Goal: Navigation & Orientation: Find specific page/section

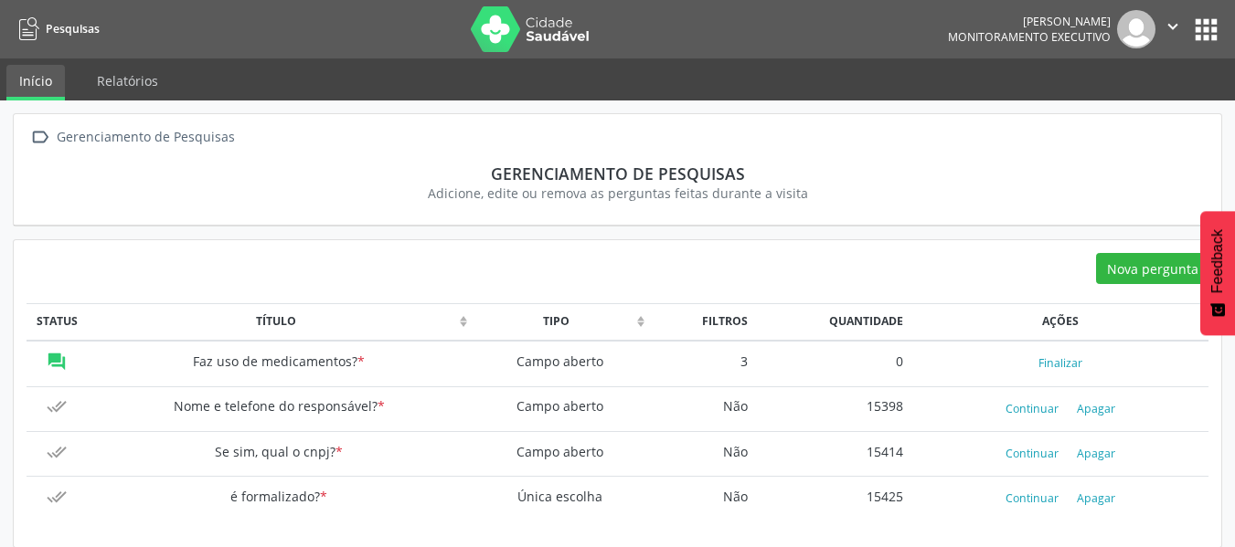
click at [1212, 16] on button "apps" at bounding box center [1206, 30] width 32 height 32
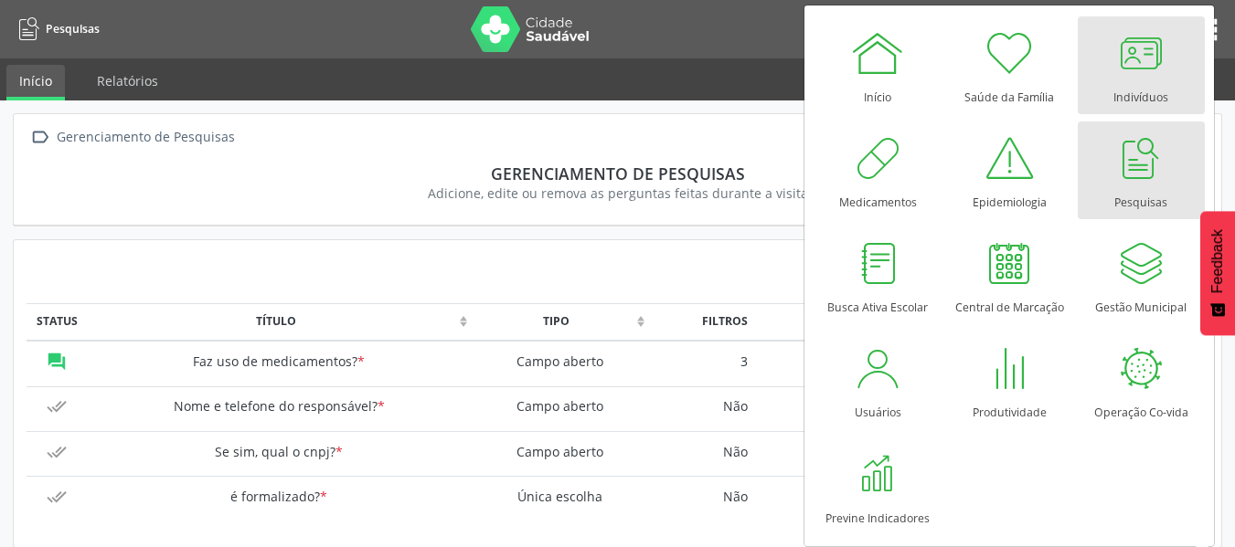
click at [1144, 63] on div at bounding box center [1140, 53] width 55 height 55
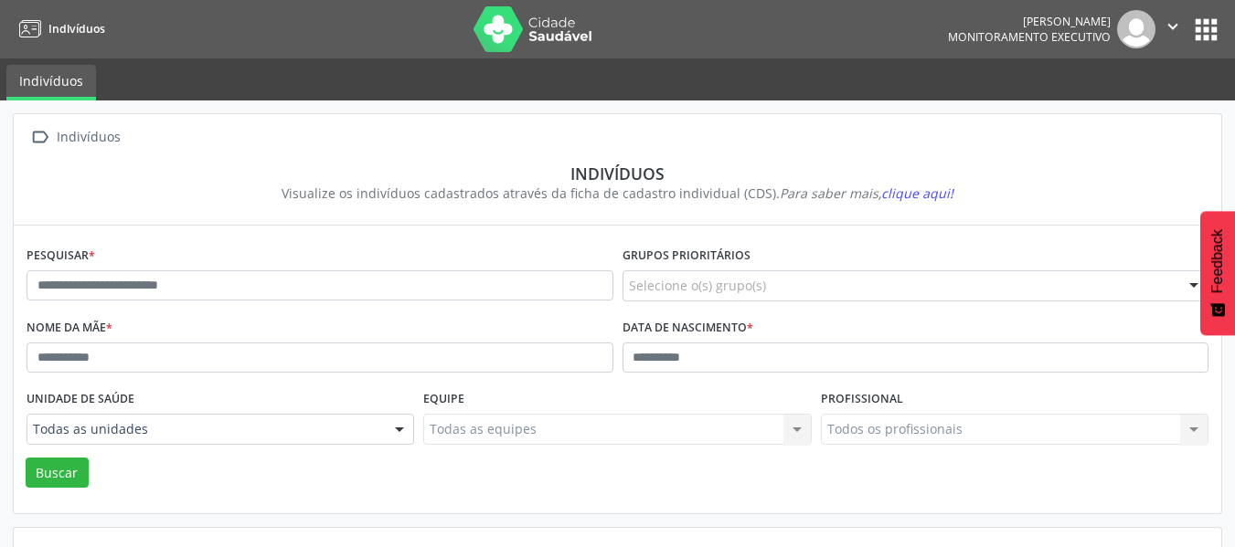
click at [1213, 19] on button "apps" at bounding box center [1206, 30] width 32 height 32
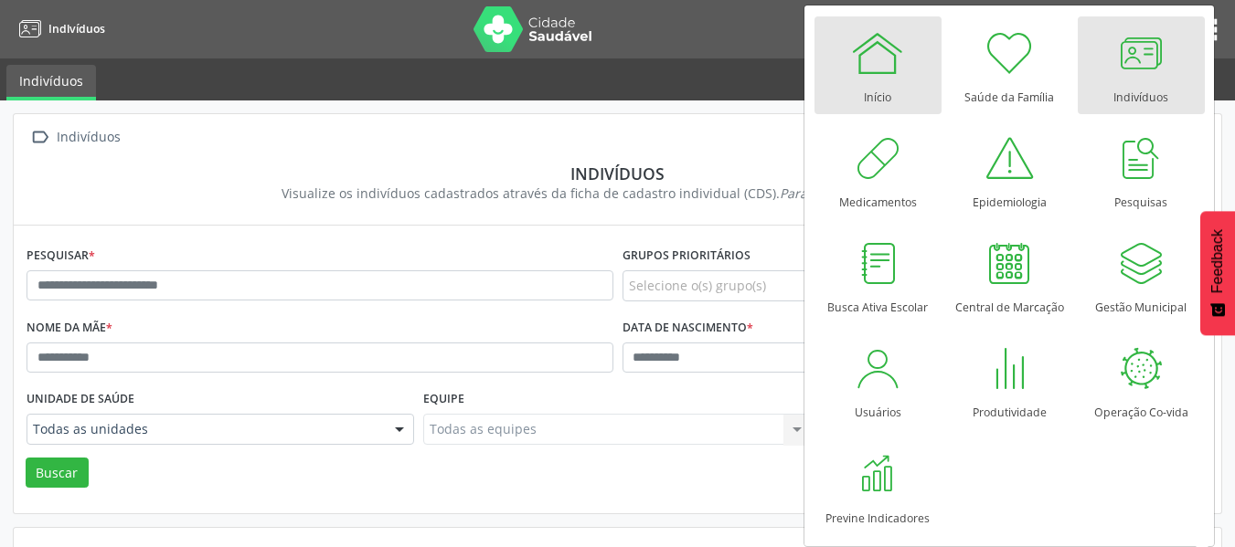
click at [885, 65] on div at bounding box center [877, 53] width 55 height 55
